Goal: Navigation & Orientation: Find specific page/section

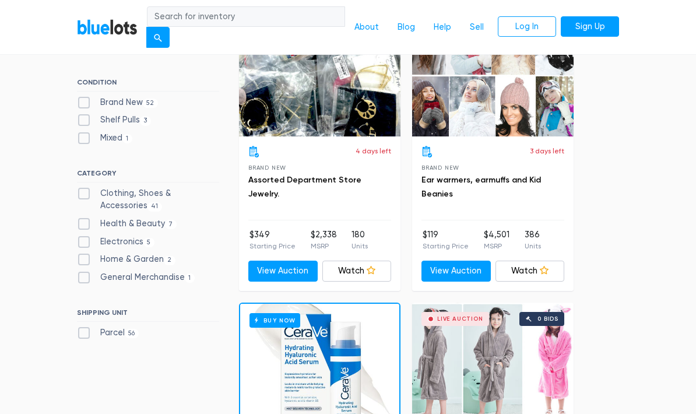
scroll to position [396, 0]
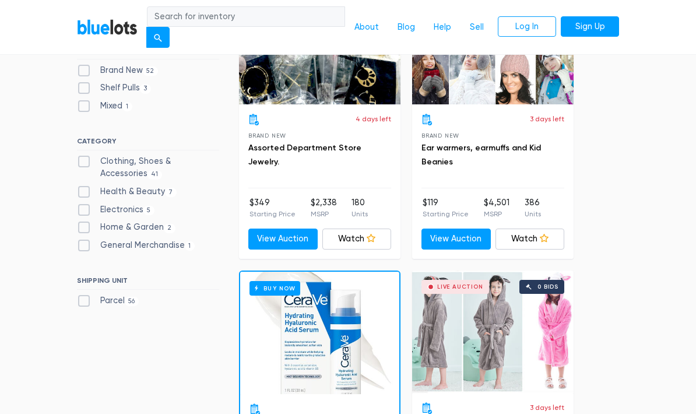
click at [135, 204] on label "Electronics 5" at bounding box center [116, 210] width 78 height 13
click at [85, 204] on input "Electronics 5" at bounding box center [81, 208] width 8 height 8
checkbox input "true"
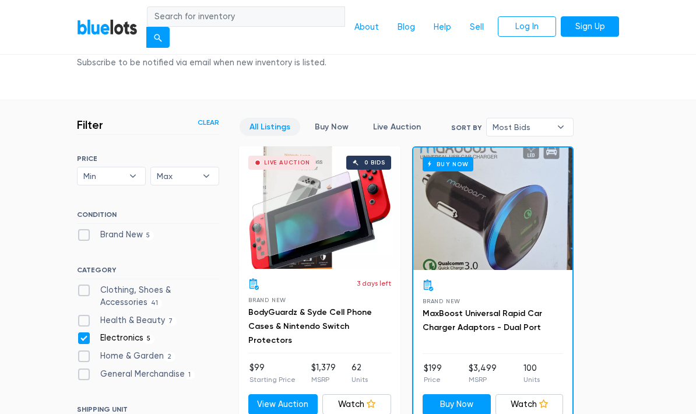
scroll to position [231, 0]
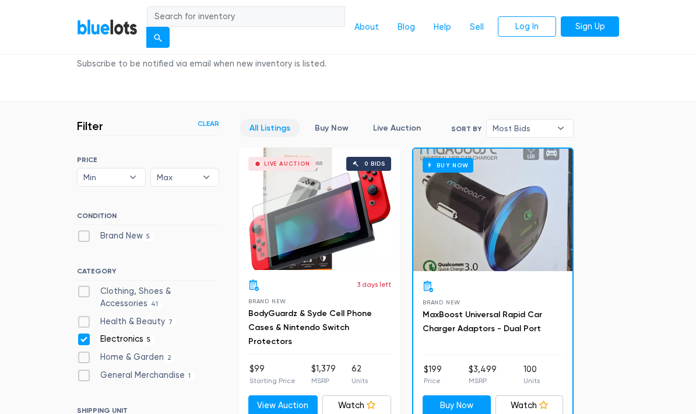
click at [83, 335] on label "Electronics 5" at bounding box center [116, 339] width 78 height 13
click at [83, 335] on input "Electronics 5" at bounding box center [81, 337] width 8 height 8
checkbox input "false"
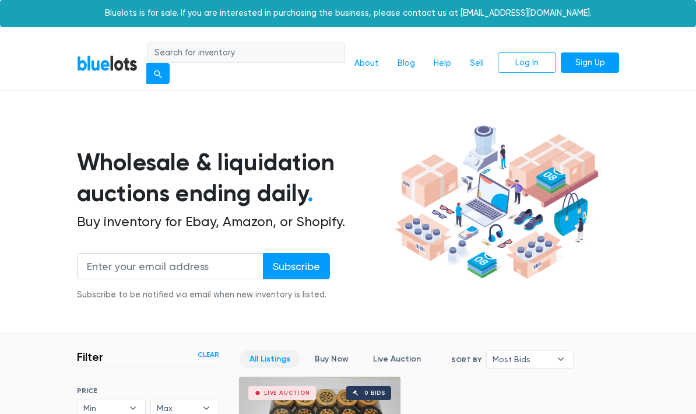
scroll to position [300, 0]
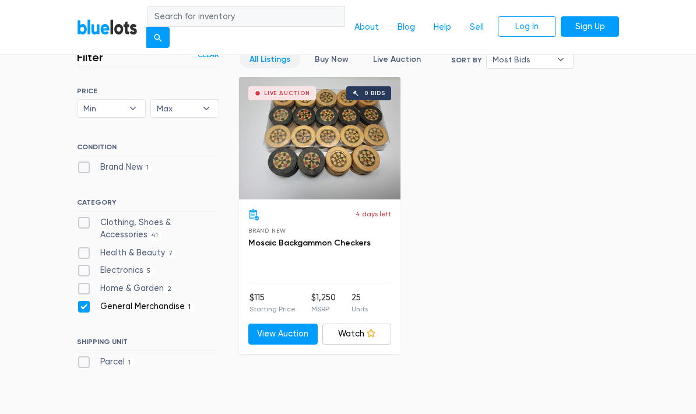
click at [160, 301] on label "General Merchandise 1" at bounding box center [136, 306] width 118 height 13
click at [85, 301] on Merchandise"] "General Merchandise 1" at bounding box center [81, 304] width 8 height 8
checkbox Merchandise"] "false"
